Goal: Task Accomplishment & Management: Use online tool/utility

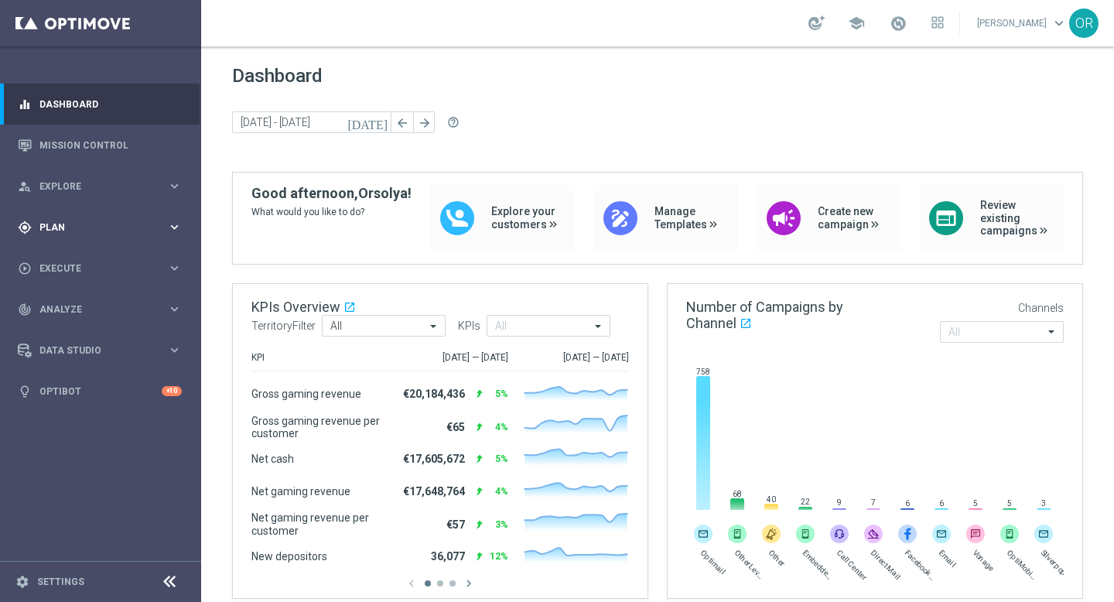
click at [78, 230] on span "Plan" at bounding box center [103, 227] width 128 height 9
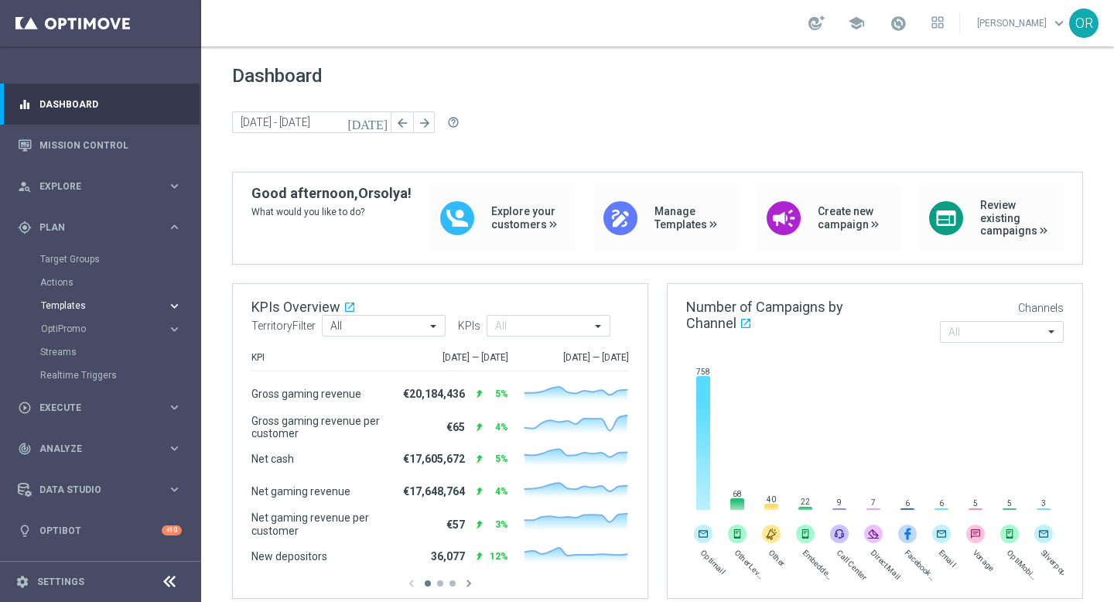
click at [62, 301] on span "Templates" at bounding box center [96, 305] width 111 height 9
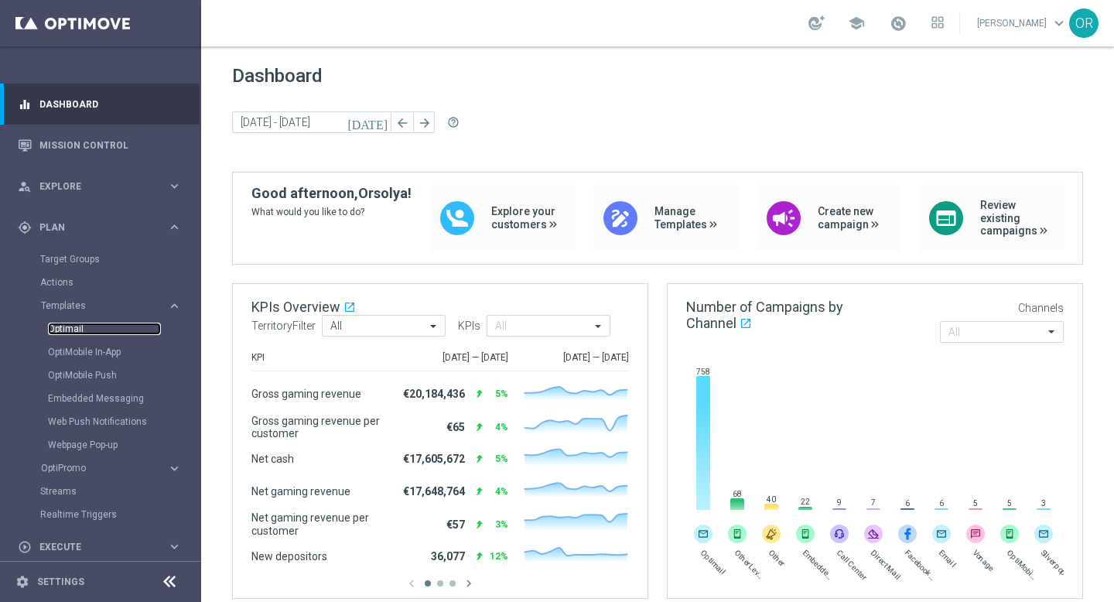
click at [78, 326] on link "Optimail" at bounding box center [104, 329] width 113 height 12
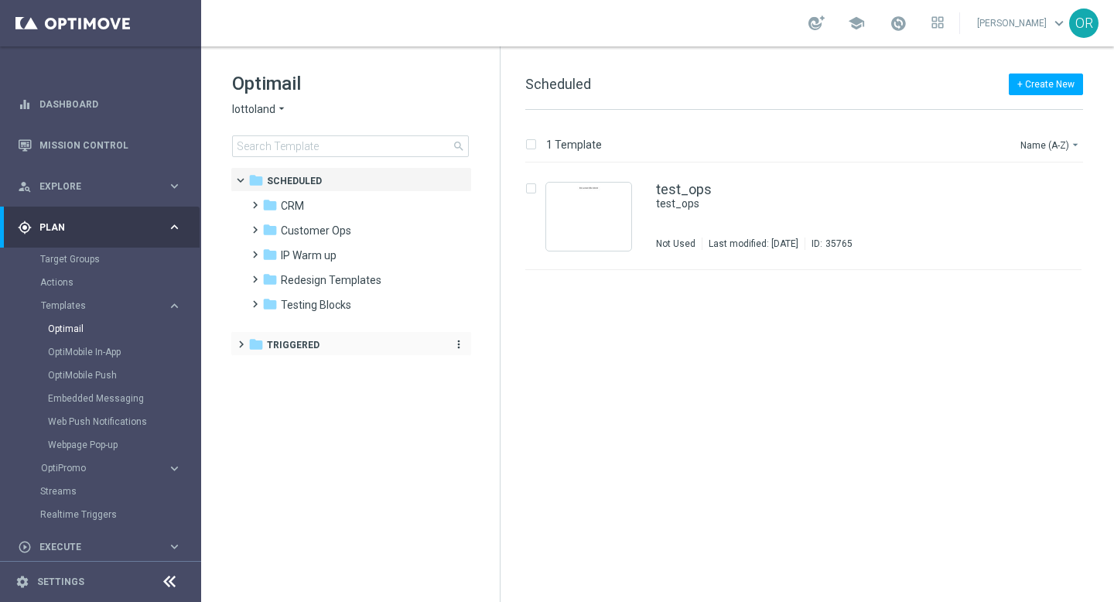
click at [323, 344] on div "folder Triggered" at bounding box center [343, 346] width 190 height 18
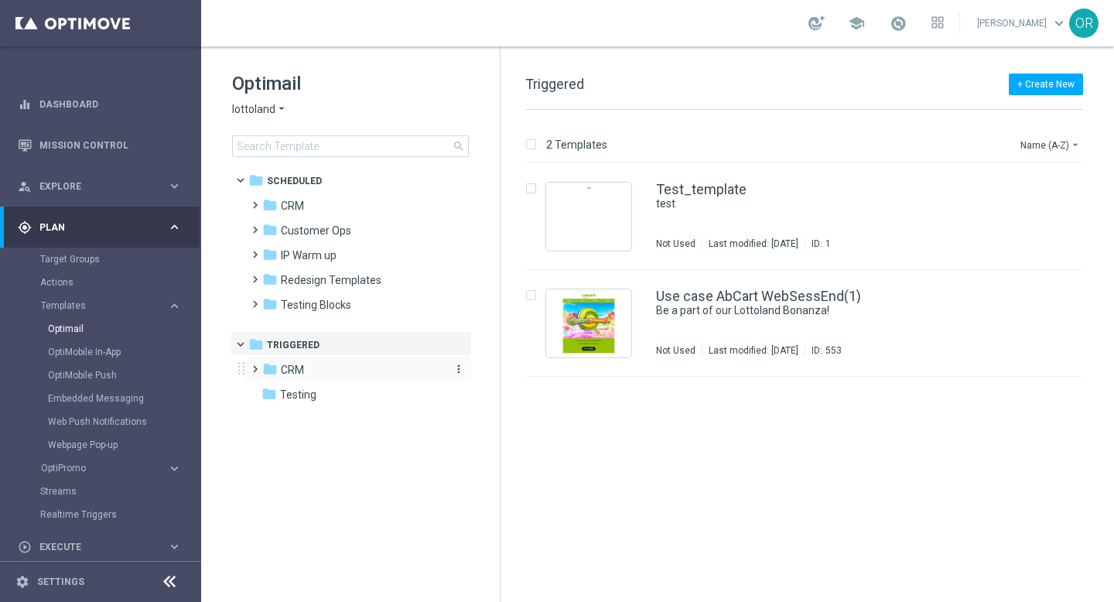
click at [314, 369] on div "folder CRM" at bounding box center [351, 370] width 178 height 18
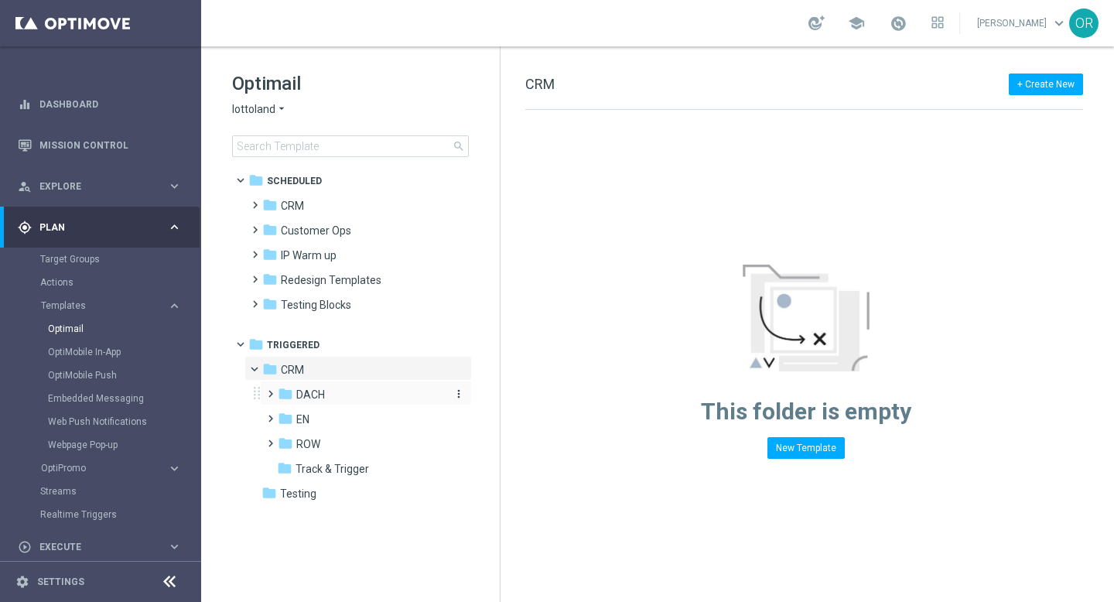
click at [315, 392] on span "DACH" at bounding box center [310, 395] width 29 height 14
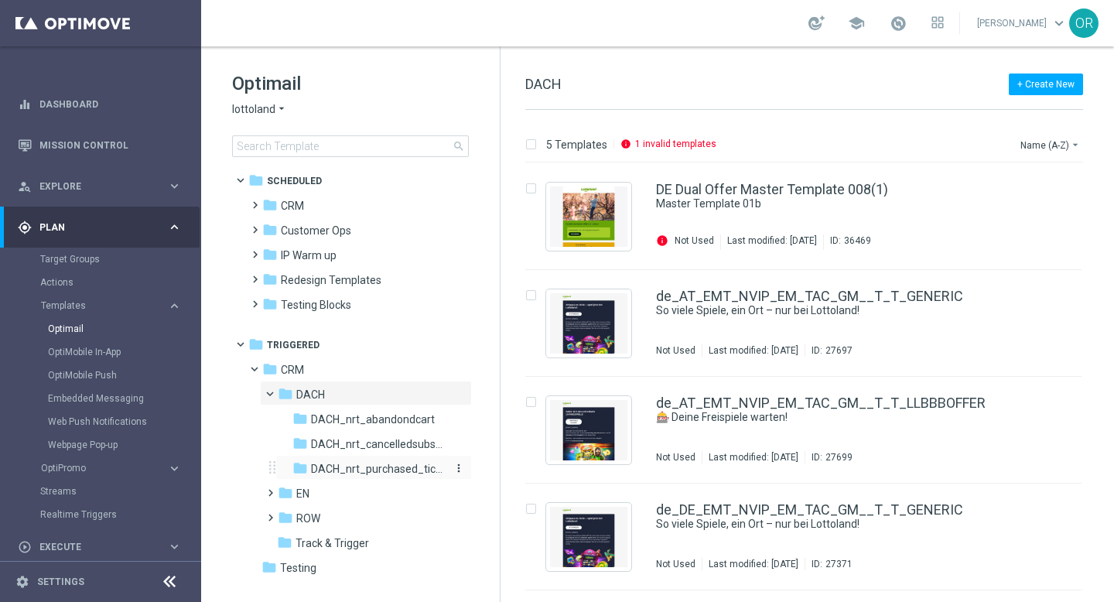
click at [382, 470] on span "DACH_nrt_purchased_tickets" at bounding box center [378, 469] width 134 height 14
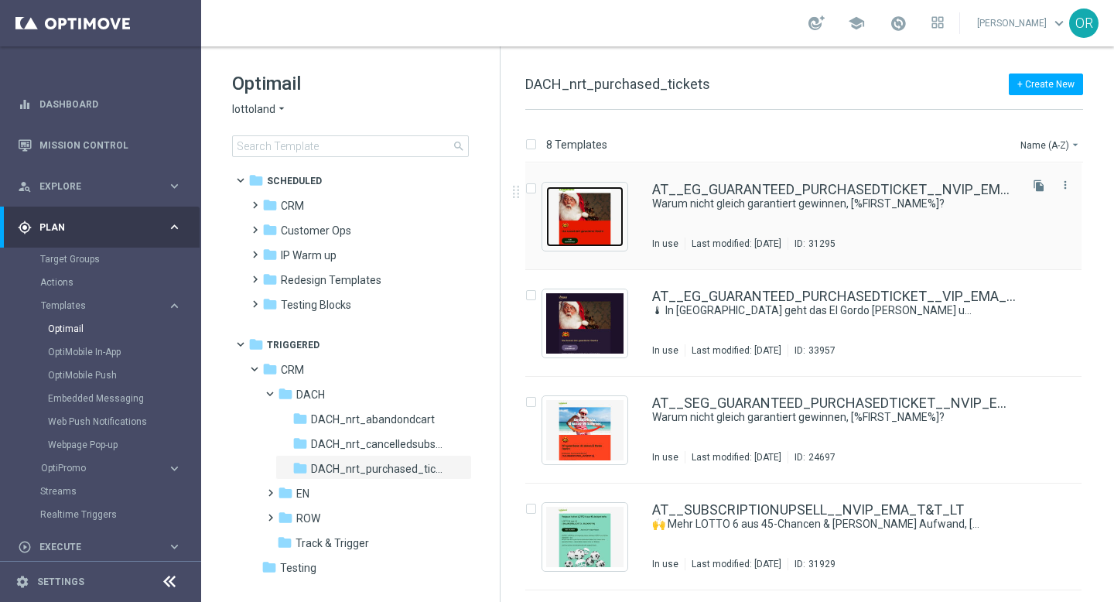
click at [599, 190] on img "Press SPACE to select this row." at bounding box center [584, 216] width 77 height 60
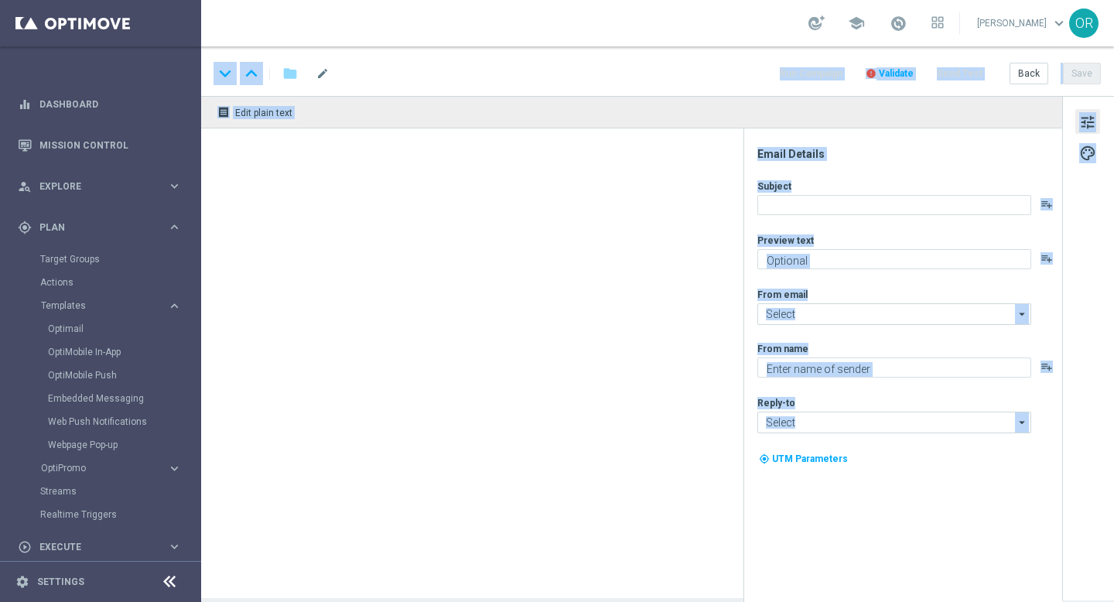
type textarea "Ein Los hast du – jetzt hol dir deinen garantierten Gewinn!"
type input "[EMAIL_ADDRESS][DOMAIN_NAME]"
type textarea "Lottoland"
type input "[EMAIL_ADDRESS][DOMAIN_NAME]"
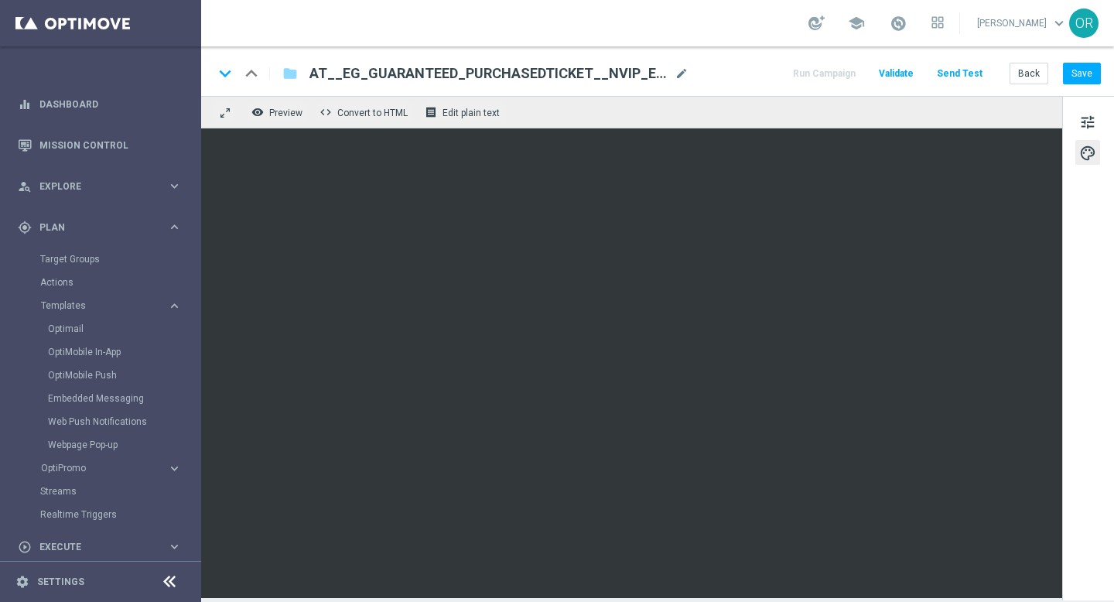
click at [735, 82] on div "keyboard_arrow_down keyboard_arrow_up folder AT__EG_GUARANTEED_PURCHASEDTICKET_…" at bounding box center [657, 73] width 887 height 20
click at [1083, 74] on button "Save" at bounding box center [1082, 74] width 38 height 22
click at [292, 75] on icon "folder" at bounding box center [289, 73] width 15 height 19
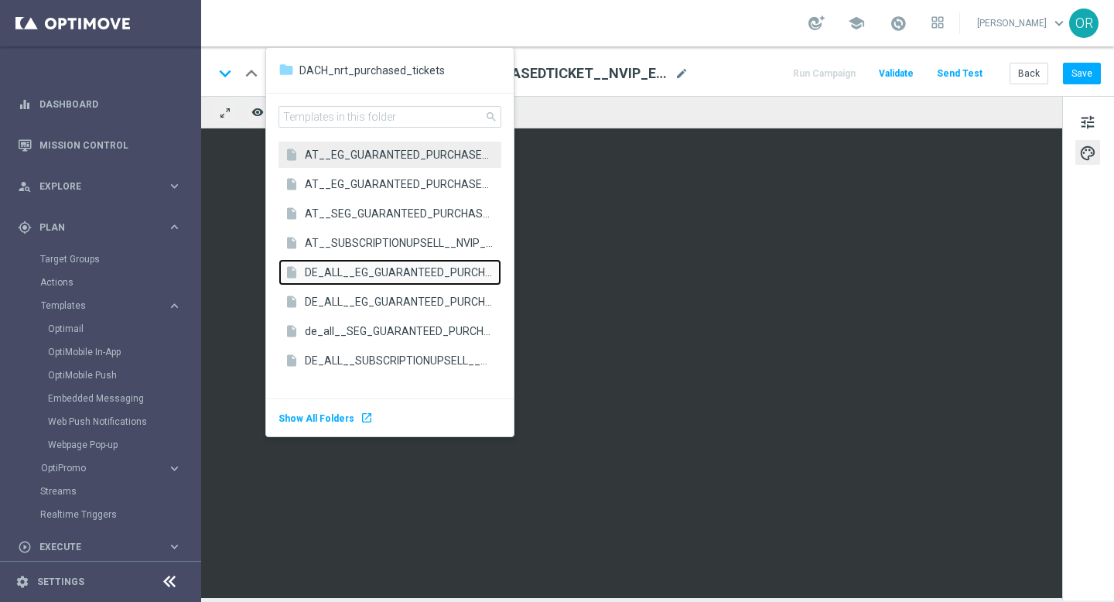
click at [388, 272] on span "DE_ALL__EG_GUARANTEED_PURCHASEDTICKET__NVIP_EMA_T&T_LT" at bounding box center [399, 272] width 189 height 15
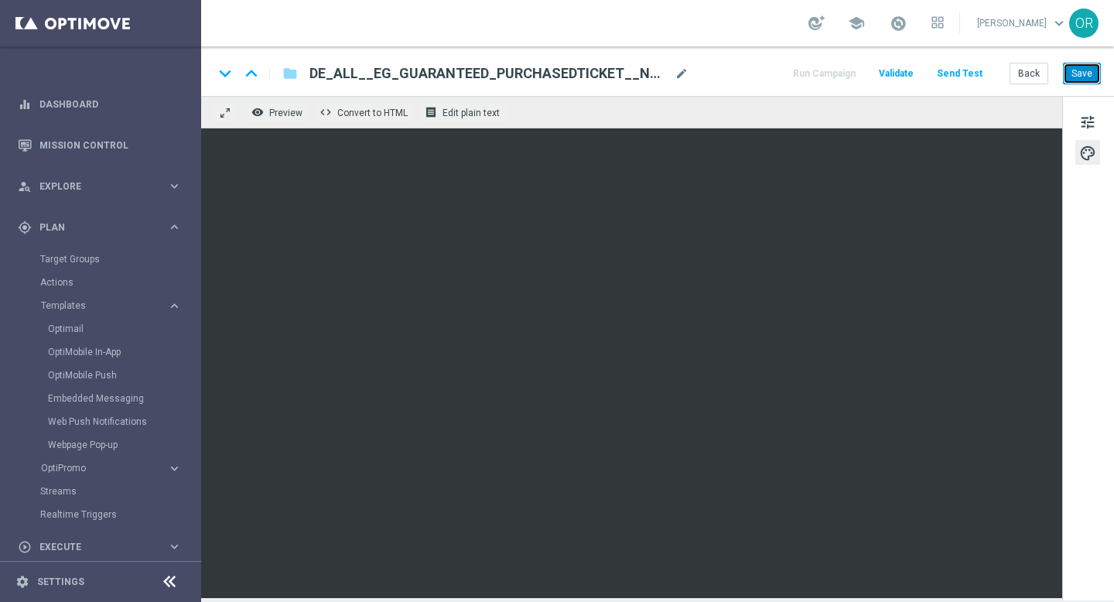
click at [1079, 75] on button "Save" at bounding box center [1082, 74] width 38 height 22
click at [91, 301] on span "Templates" at bounding box center [96, 305] width 111 height 9
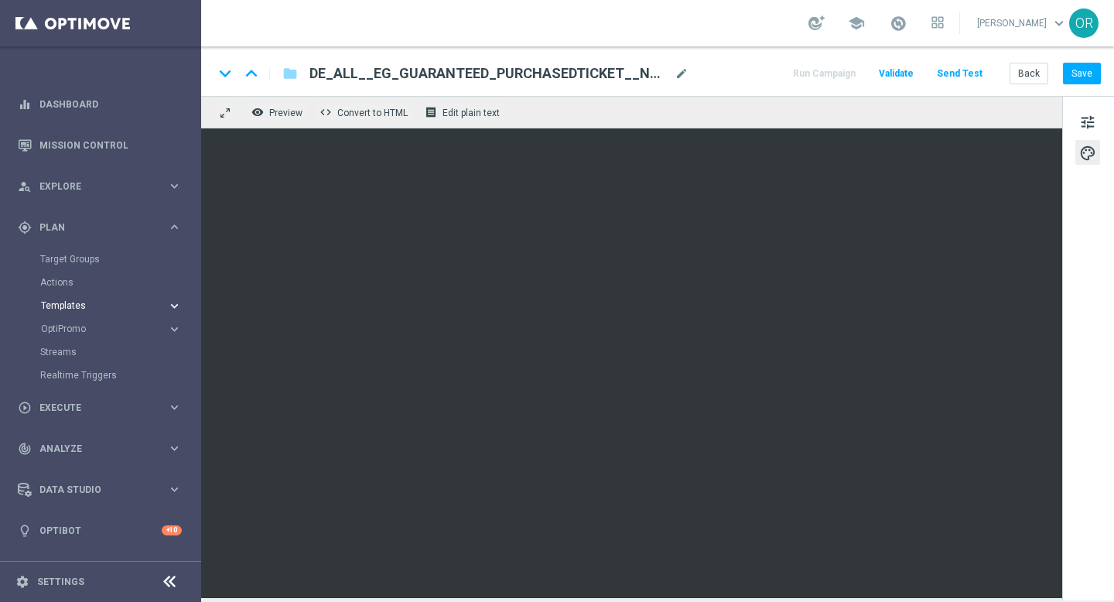
click at [79, 305] on span "Templates" at bounding box center [96, 305] width 111 height 9
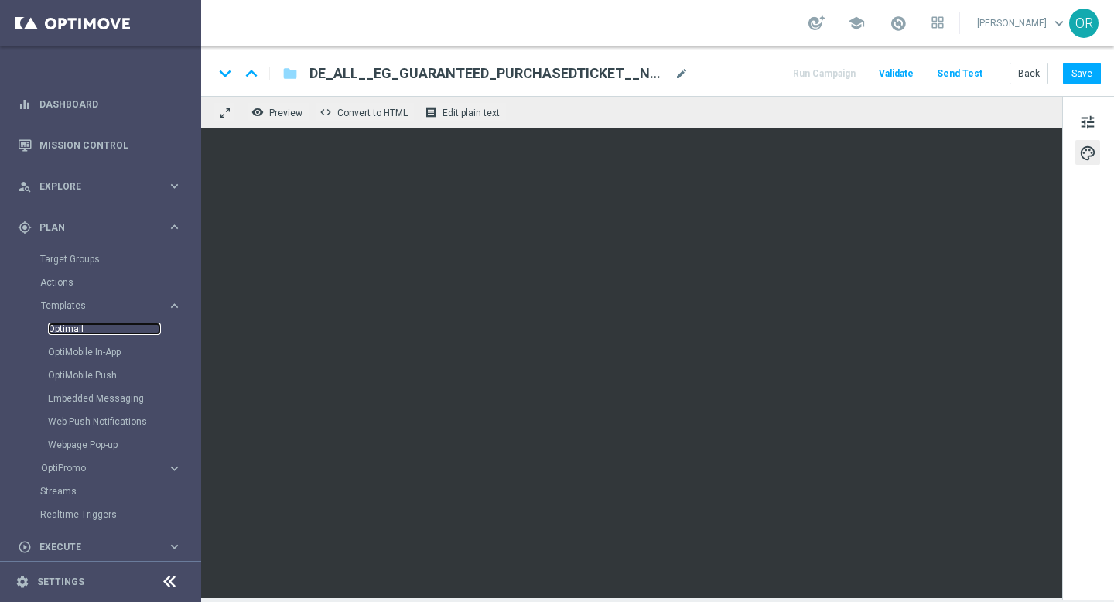
click at [84, 332] on link "Optimail" at bounding box center [104, 329] width 113 height 12
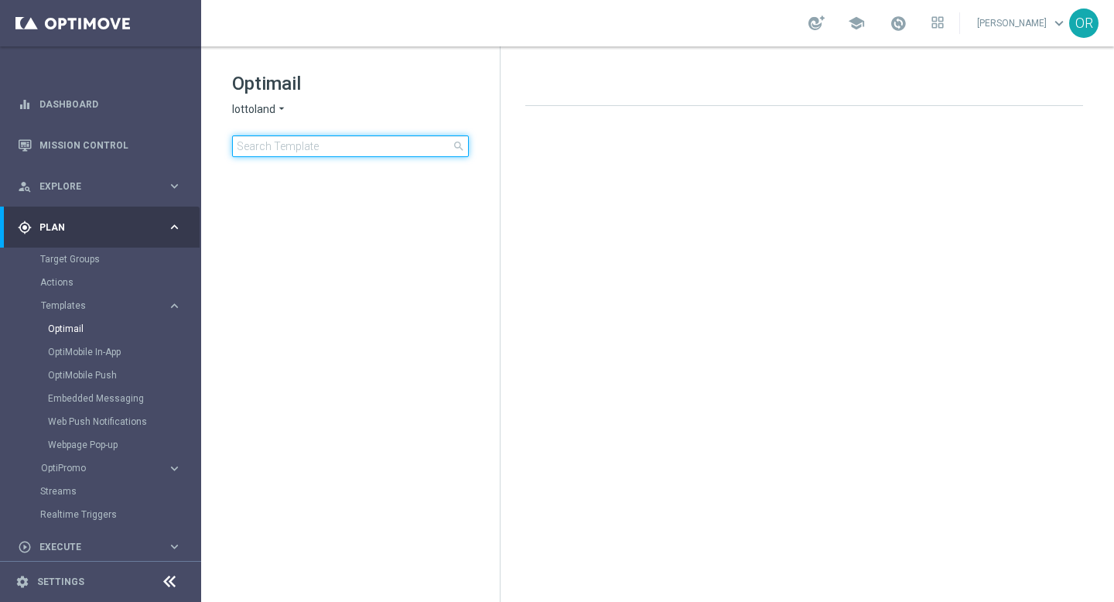
click at [333, 147] on input at bounding box center [350, 146] width 237 height 22
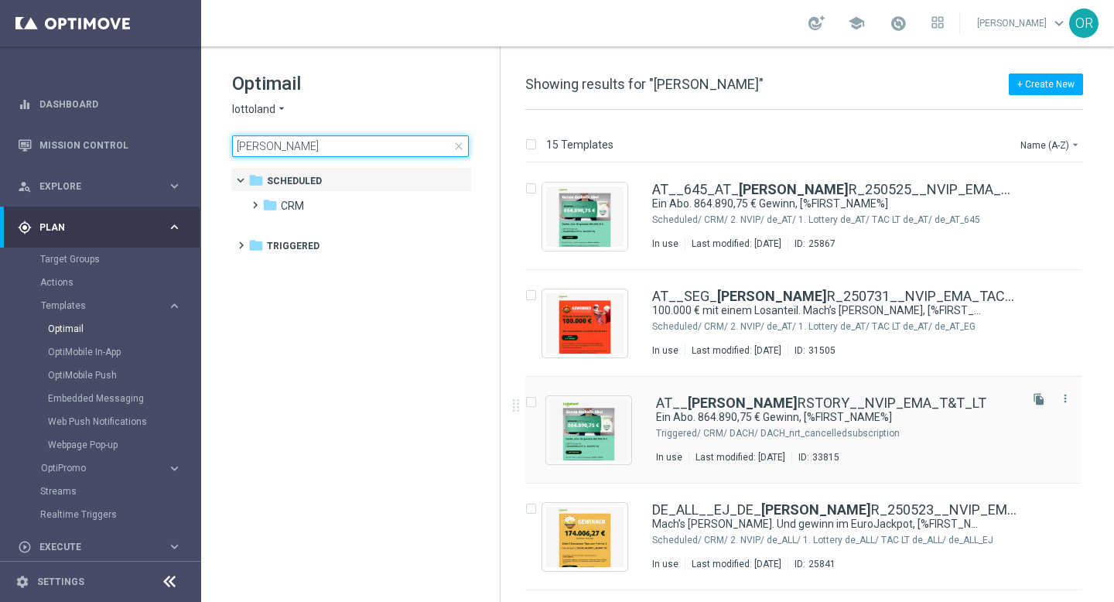
type input "[PERSON_NAME]"
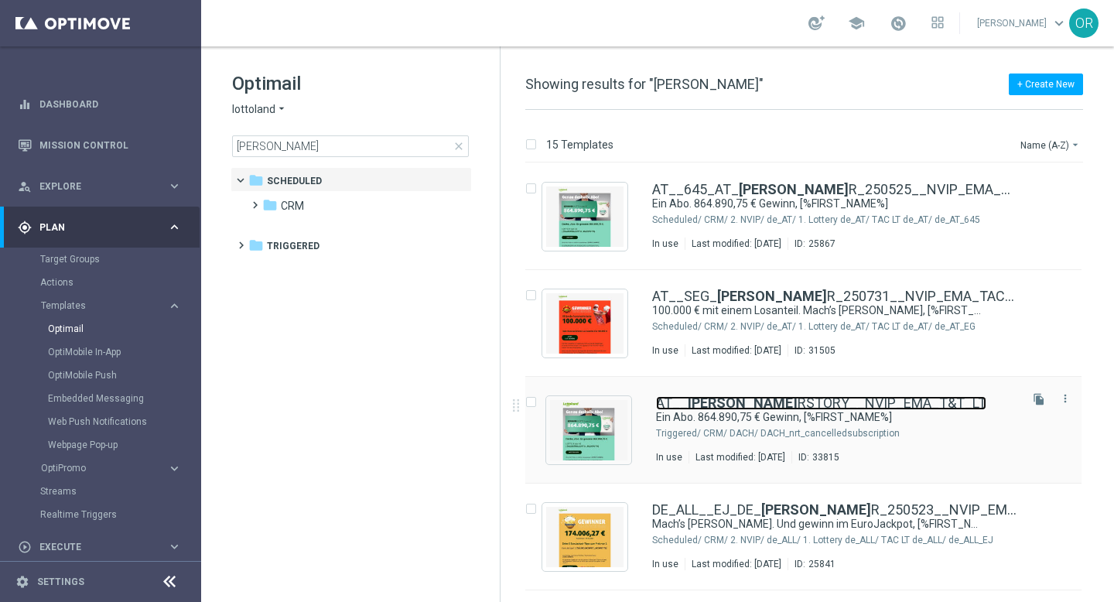
click at [728, 398] on b "[PERSON_NAME]" at bounding box center [743, 403] width 110 height 16
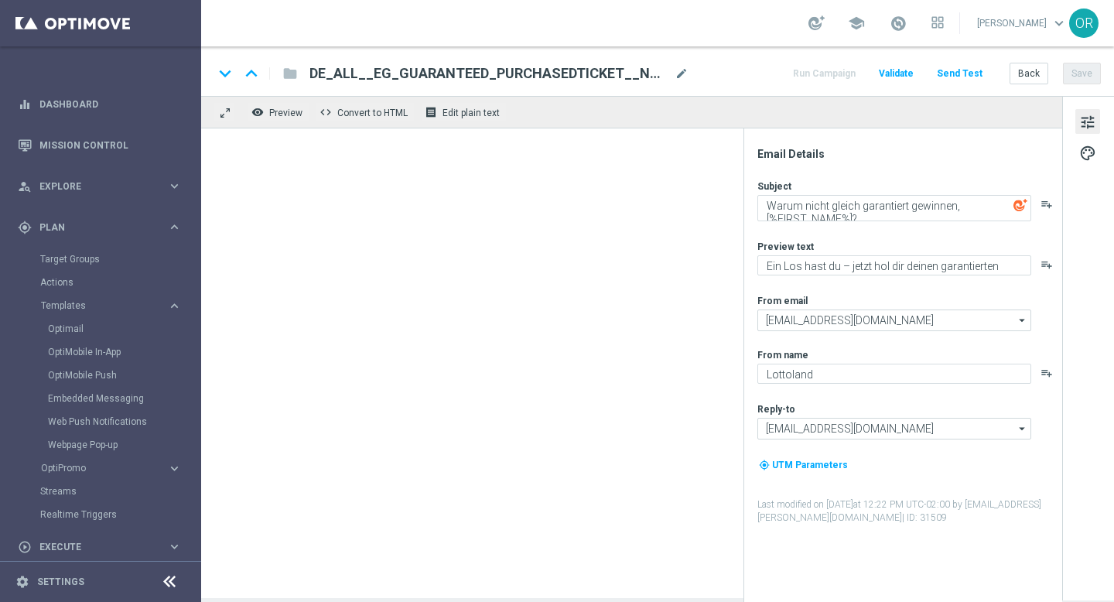
type textarea "Ein Abo. 864.890,75 € Gewinn, [%FIRST_NAME%]"
type textarea "Automatisch jeden Jackpot spielen mit unseren Abos."
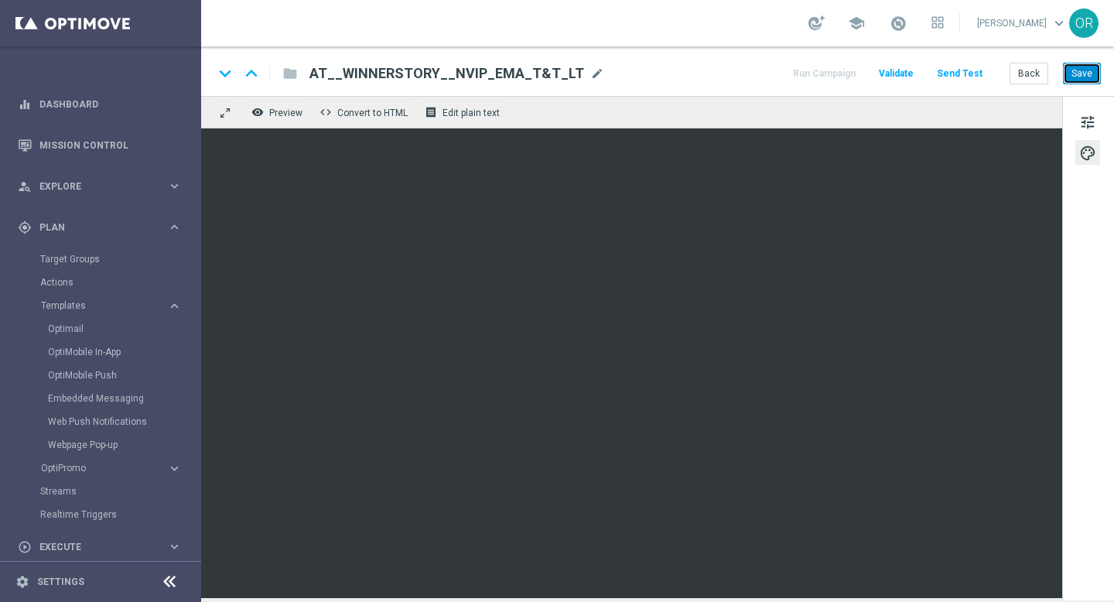
click at [1076, 76] on button "Save" at bounding box center [1082, 74] width 38 height 22
click at [287, 77] on div "folder" at bounding box center [281, 73] width 31 height 25
click at [292, 69] on div "folder" at bounding box center [281, 73] width 31 height 25
click at [291, 74] on div "folder" at bounding box center [281, 73] width 31 height 25
click at [291, 73] on div "folder" at bounding box center [281, 73] width 31 height 25
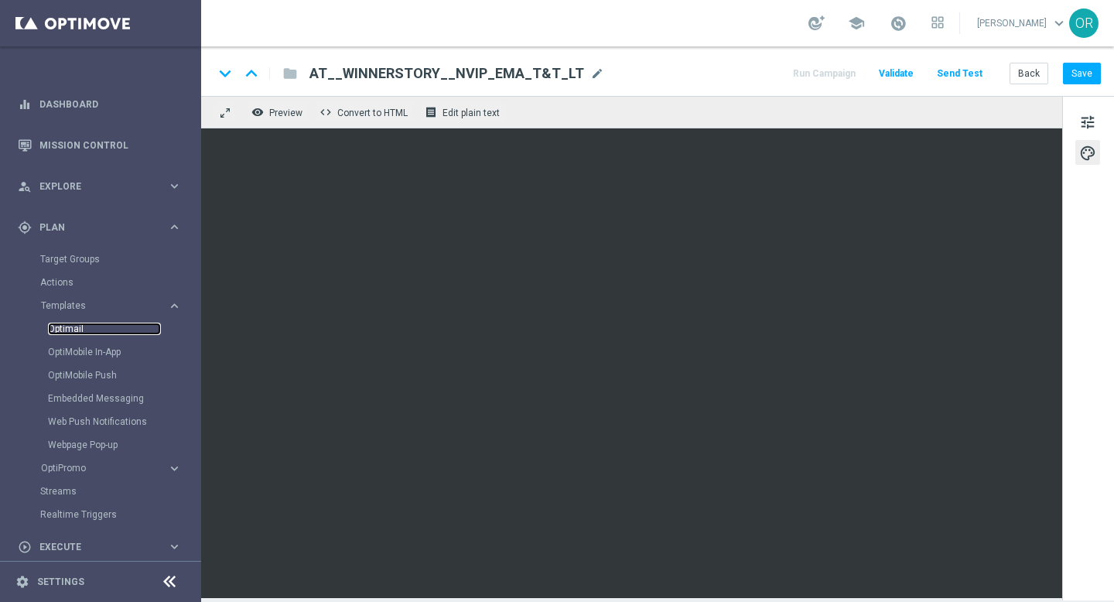
click at [76, 333] on link "Optimail" at bounding box center [104, 329] width 113 height 12
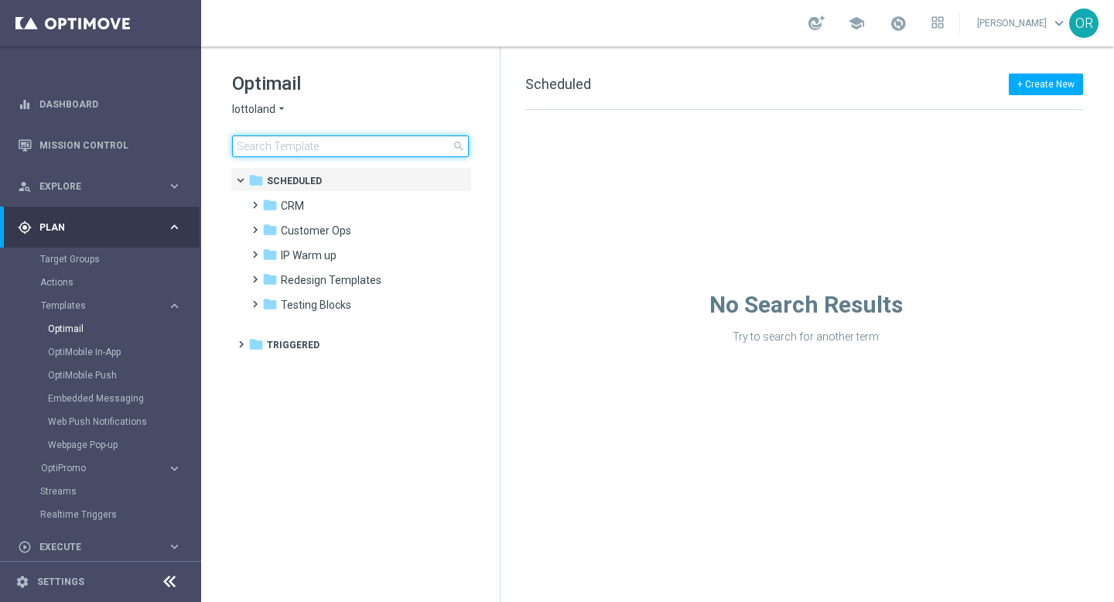
click at [327, 151] on input at bounding box center [350, 146] width 237 height 22
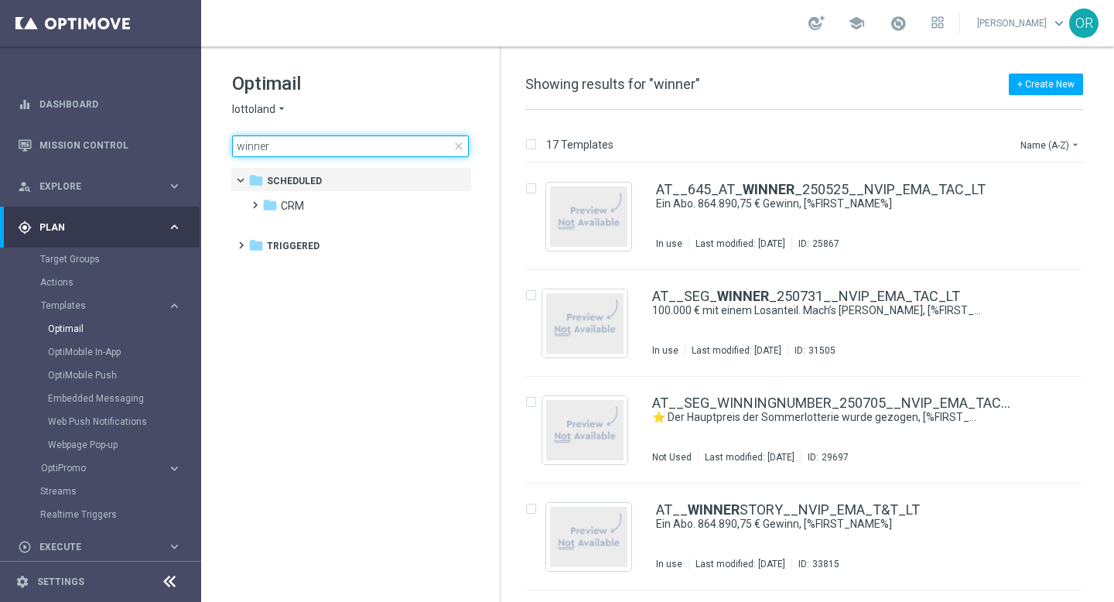
type input "winner"
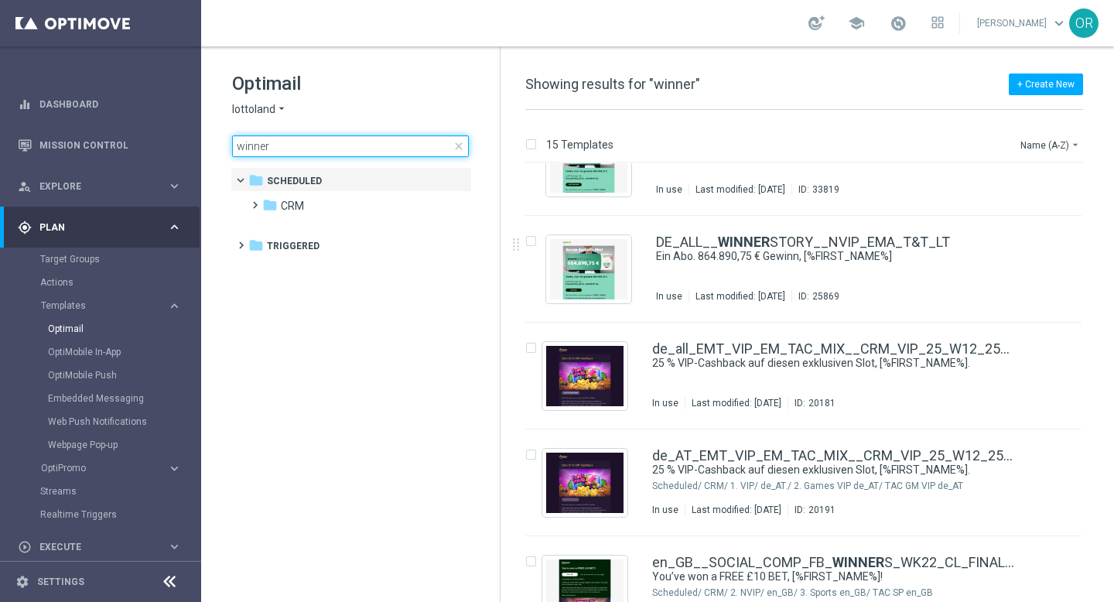
scroll to position [474, 0]
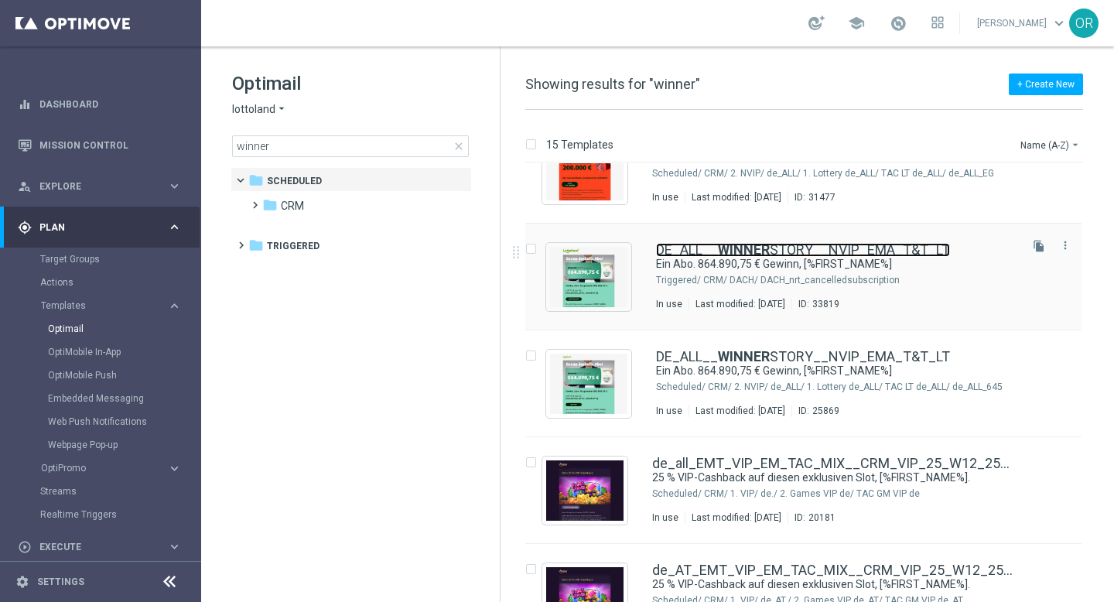
click at [777, 251] on link "DE_ALL__ WINNER STORY__NVIP_EMA_T&T_LT" at bounding box center [803, 250] width 294 height 14
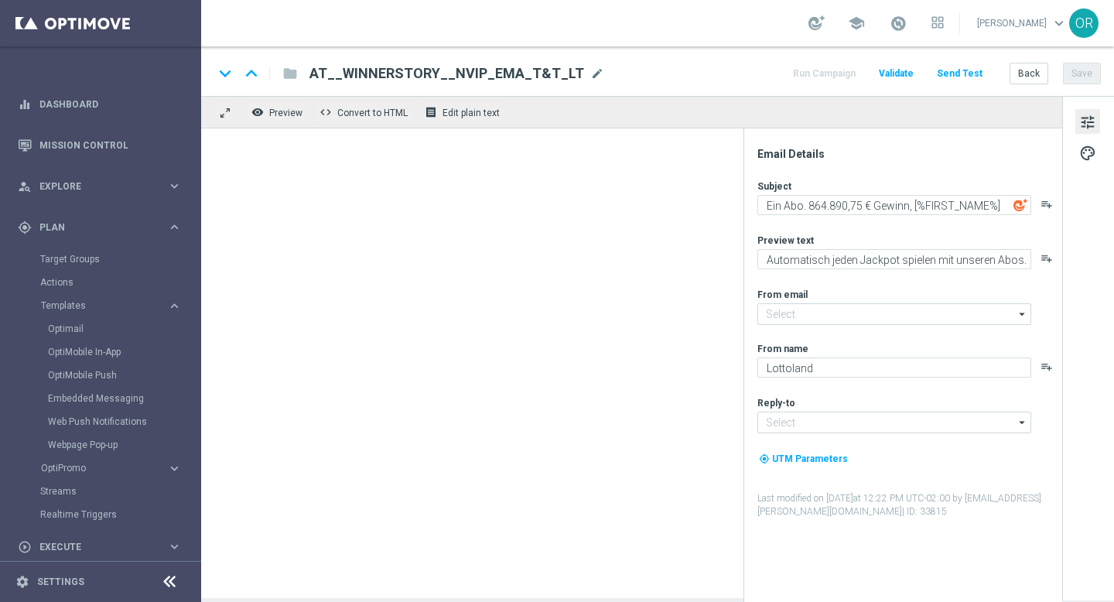
type input "[EMAIL_ADDRESS][DOMAIN_NAME]"
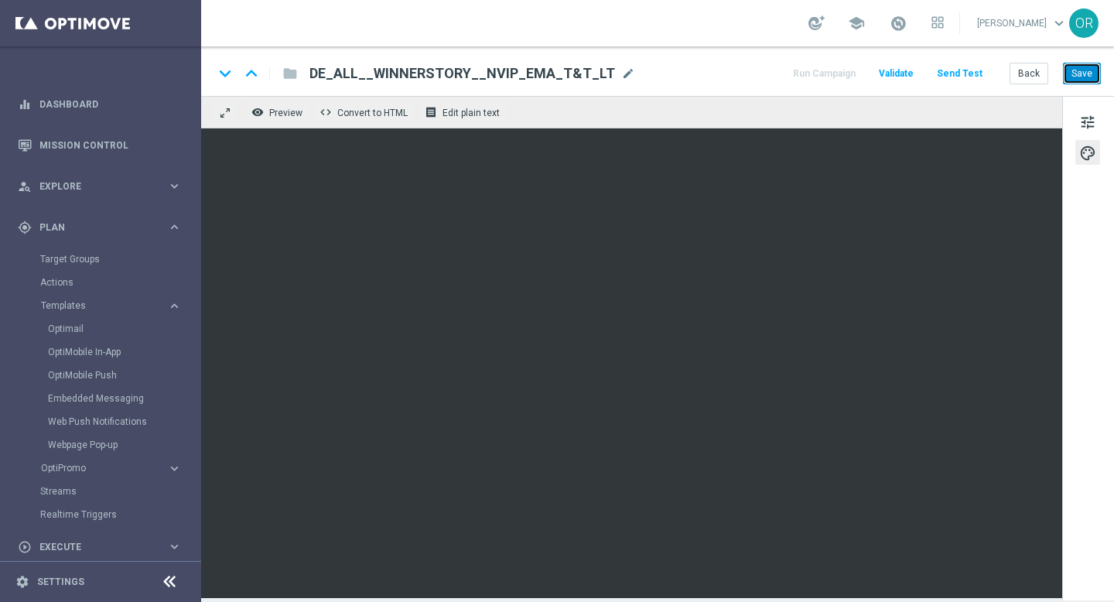
click at [1083, 74] on button "Save" at bounding box center [1082, 74] width 38 height 22
click at [289, 77] on div "folder" at bounding box center [281, 73] width 31 height 25
